Goal: Communication & Community: Answer question/provide support

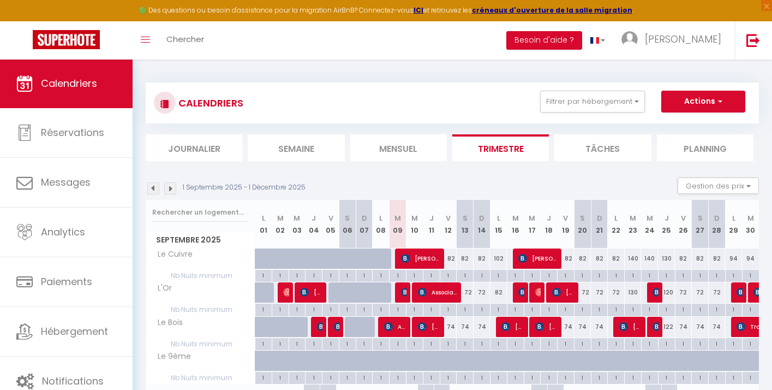
click at [401, 290] on img at bounding box center [405, 292] width 9 height 9
select select "OK"
select select "1"
select select "0"
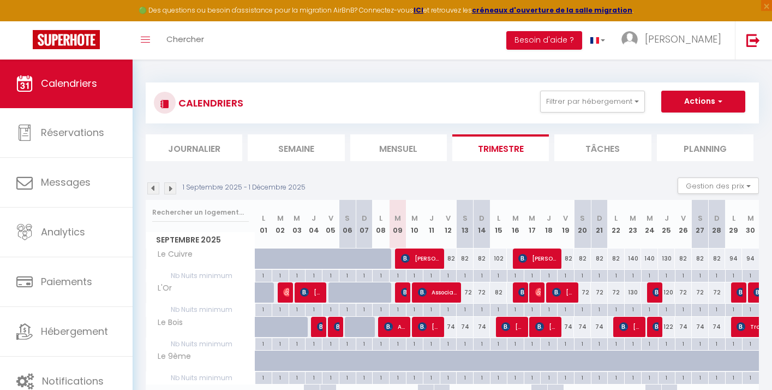
select select "1"
select select
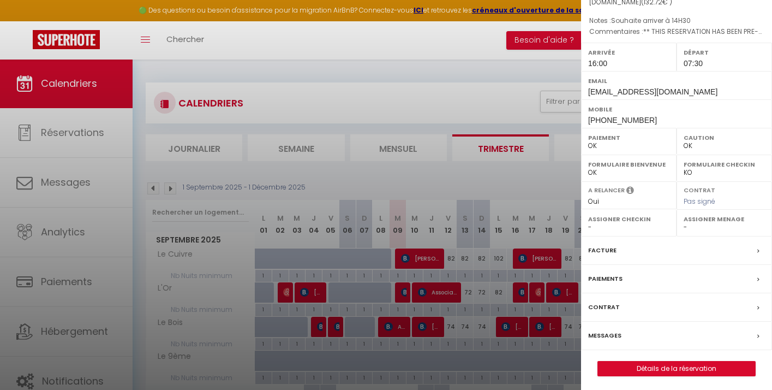
scroll to position [116, 0]
click at [604, 332] on label "Messages" at bounding box center [604, 335] width 33 height 11
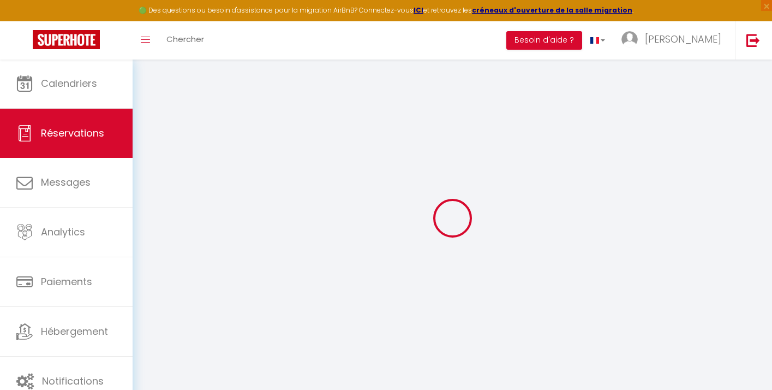
select select
checkbox input "false"
select select
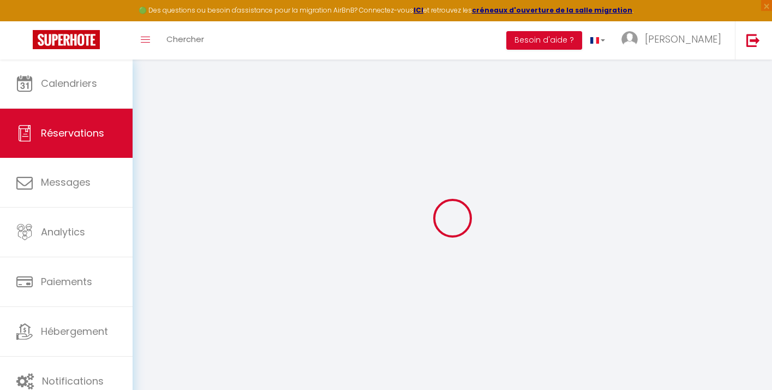
checkbox input "false"
type voyageur0 "** THIS RESERVATION HAS BEEN PRE-PAID ** BOOKING NOTE : Payment charge is EUR 1…"
type textarea "Souhaite arriver à 14H30"
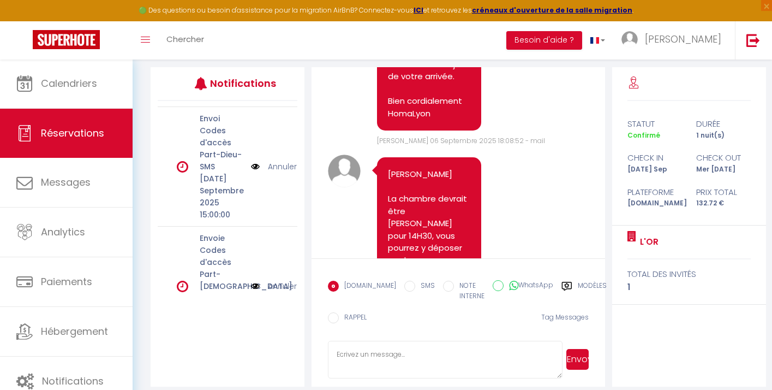
scroll to position [268, 0]
click at [276, 161] on link "Annuler" at bounding box center [282, 167] width 29 height 12
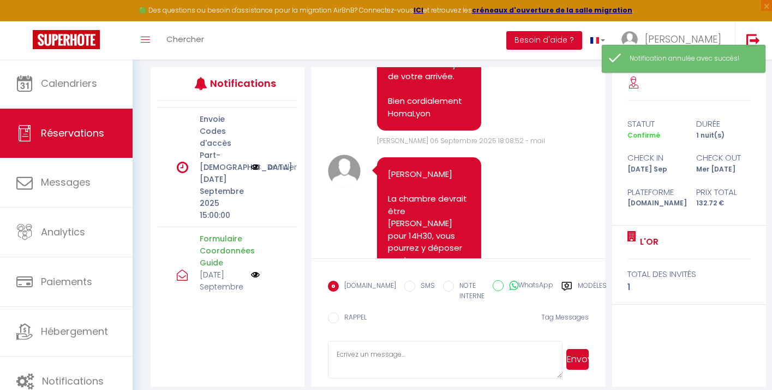
scroll to position [252, 0]
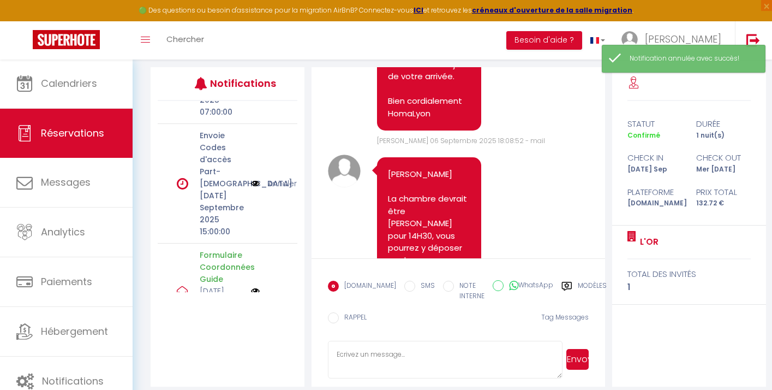
click at [253, 177] on img at bounding box center [255, 183] width 9 height 12
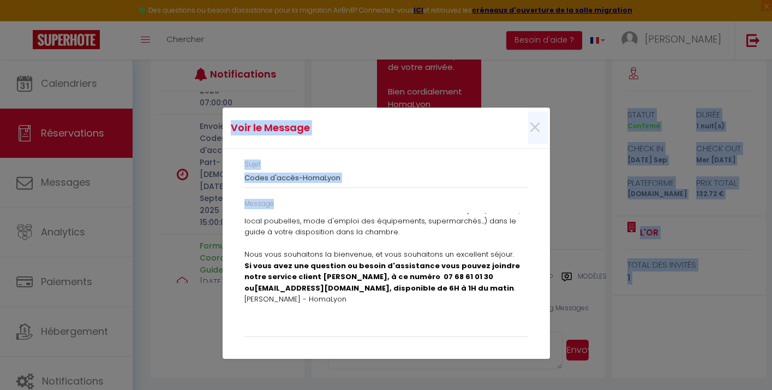
scroll to position [144, 0]
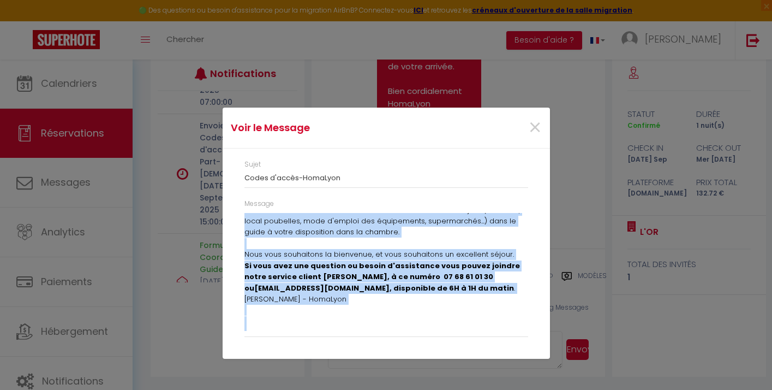
drag, startPoint x: 245, startPoint y: 217, endPoint x: 396, endPoint y: 341, distance: 195.1
click at [396, 341] on div "Message Bonjour Votre arrivée approche, voici les instructions pour accéder au …" at bounding box center [386, 273] width 298 height 149
copy div "Loremip Dolor sitamet consecte, adipi eli seddoeiusmod temp incidid ut laboreet…"
click at [593, 187] on div "Voir le Message × Sujet Codes d'accès-HomaLyon Message Bonjour Votre arrivée ap…" at bounding box center [386, 195] width 772 height 390
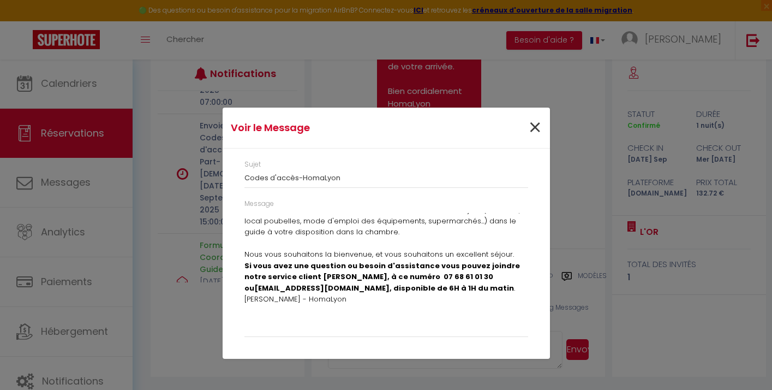
click at [536, 128] on span "×" at bounding box center [535, 127] width 14 height 33
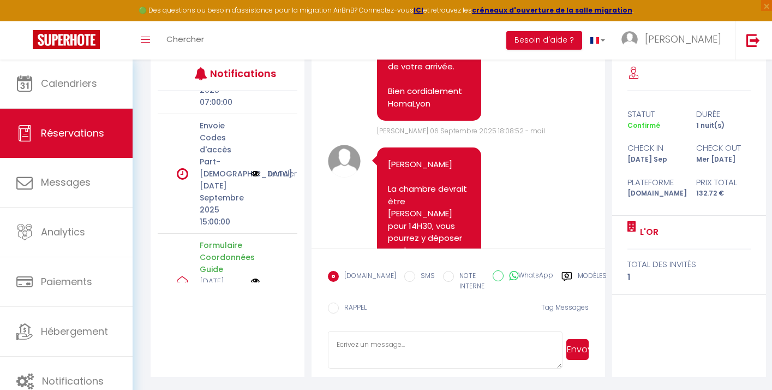
click at [411, 345] on textarea at bounding box center [445, 350] width 235 height 38
paste textarea "Loremip Dolor sitamet consecte, adipi eli seddoeiusmod temp incidid ut laboreet…"
click at [378, 343] on textarea at bounding box center [445, 350] width 235 height 38
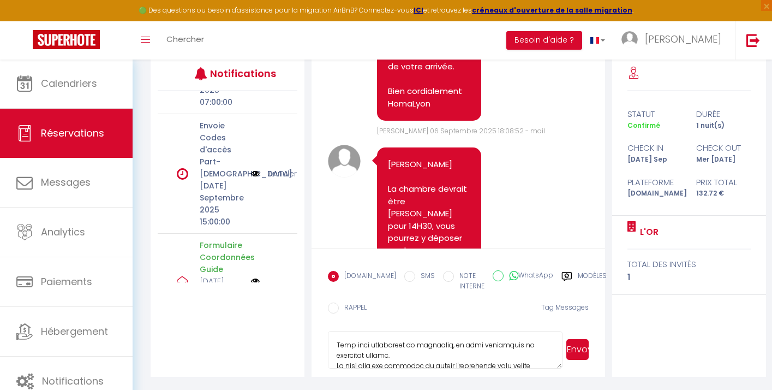
scroll to position [278, 0]
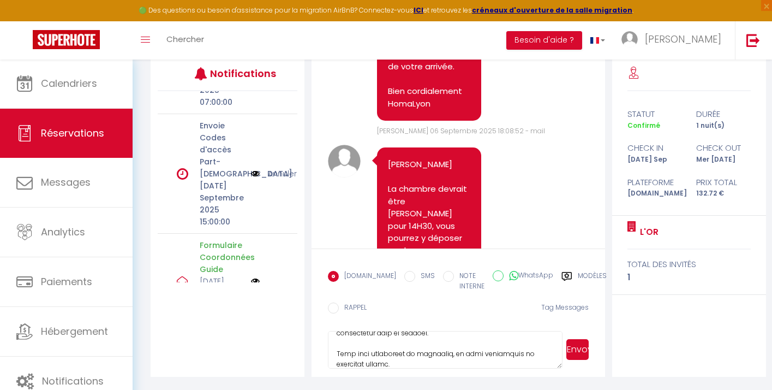
click at [392, 339] on textarea at bounding box center [445, 350] width 235 height 38
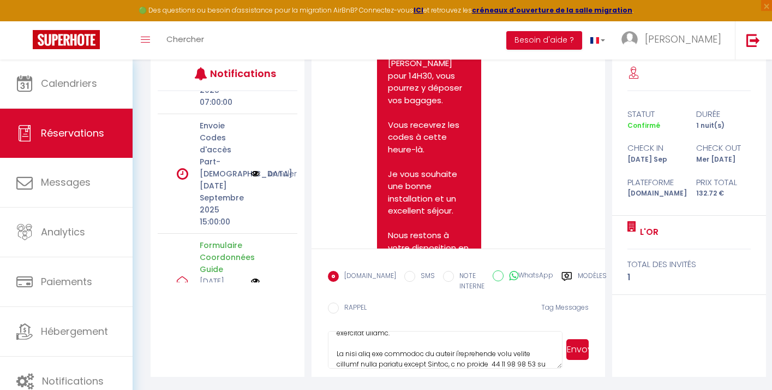
scroll to position [4264, 0]
type textarea "Loremip Dolors Ametc adipisc elitsedd, eiusm tem incididuntut labo etdolor ma a…"
click at [578, 347] on button "Envoyer" at bounding box center [577, 349] width 22 height 21
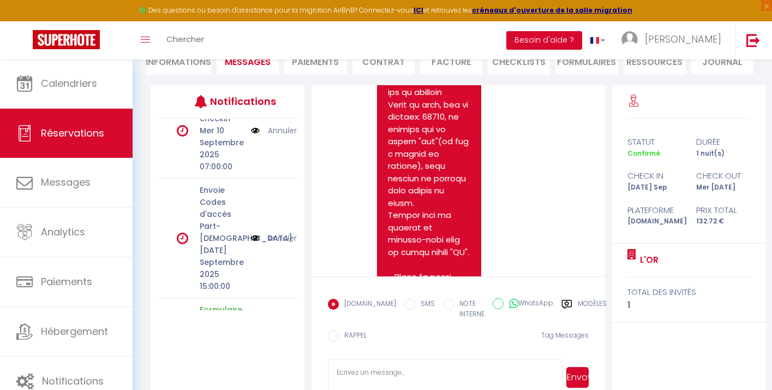
scroll to position [4906, 0]
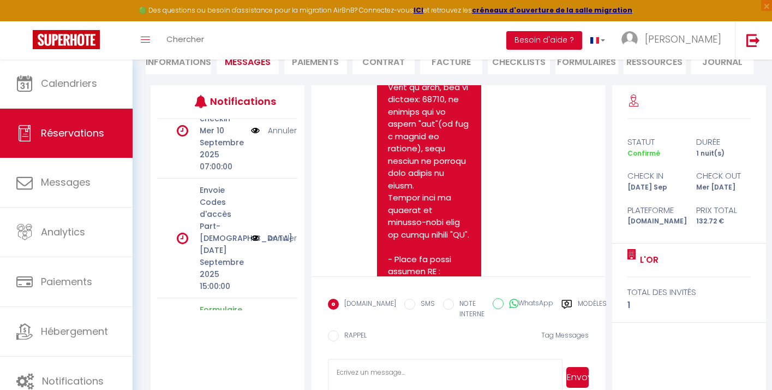
click at [283, 232] on link "Annuler" at bounding box center [282, 238] width 29 height 12
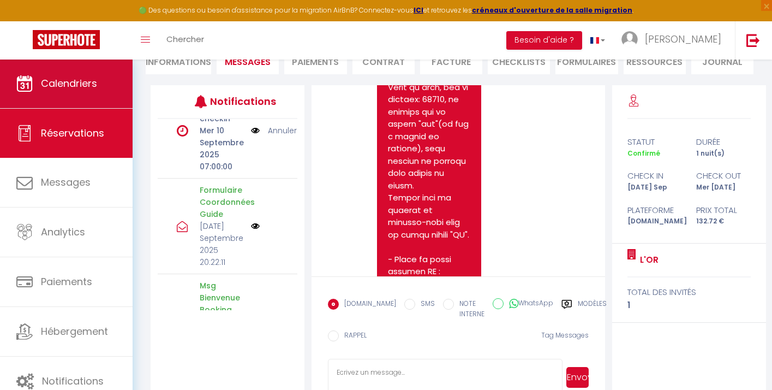
click at [64, 88] on span "Calendriers" at bounding box center [69, 83] width 56 height 14
